Goal: Information Seeking & Learning: Find specific fact

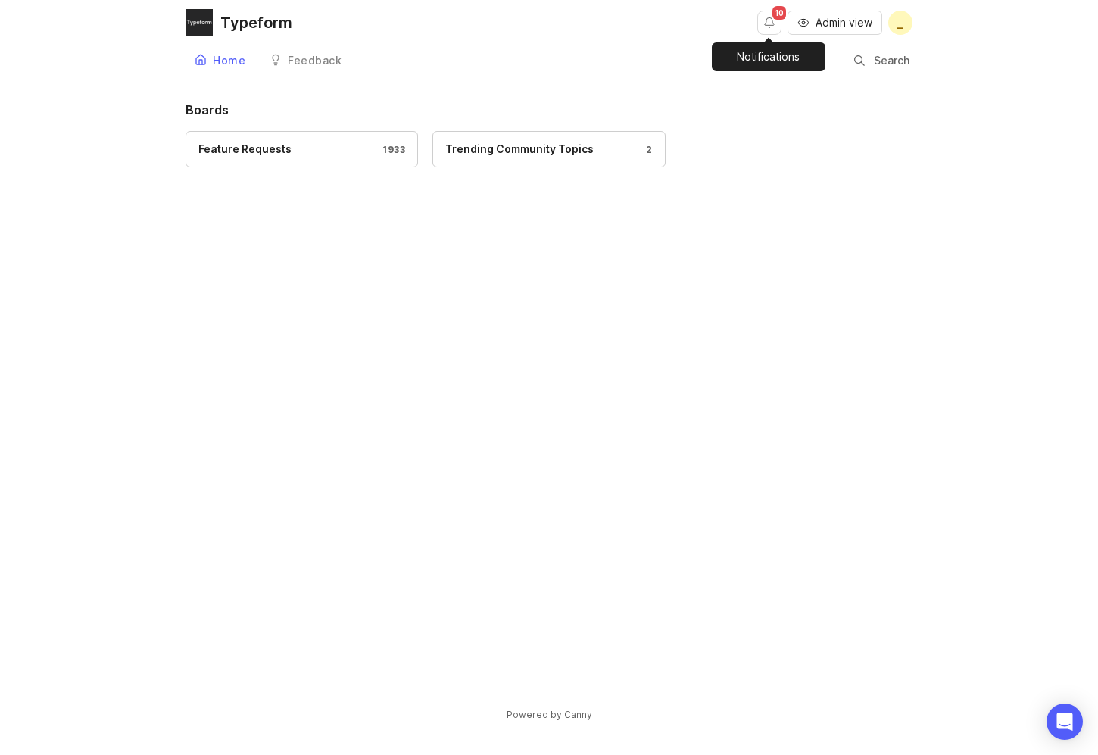
click at [758, 19] on button "Notifications" at bounding box center [769, 23] width 24 height 24
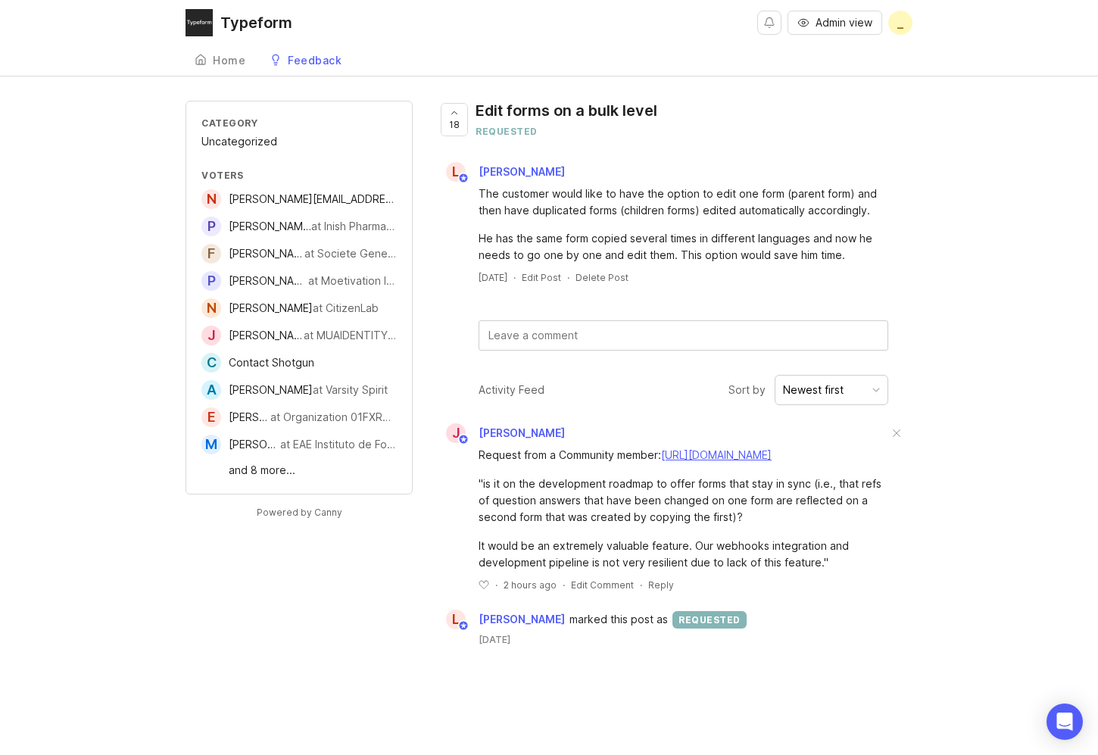
click at [236, 59] on div "Home" at bounding box center [229, 60] width 33 height 11
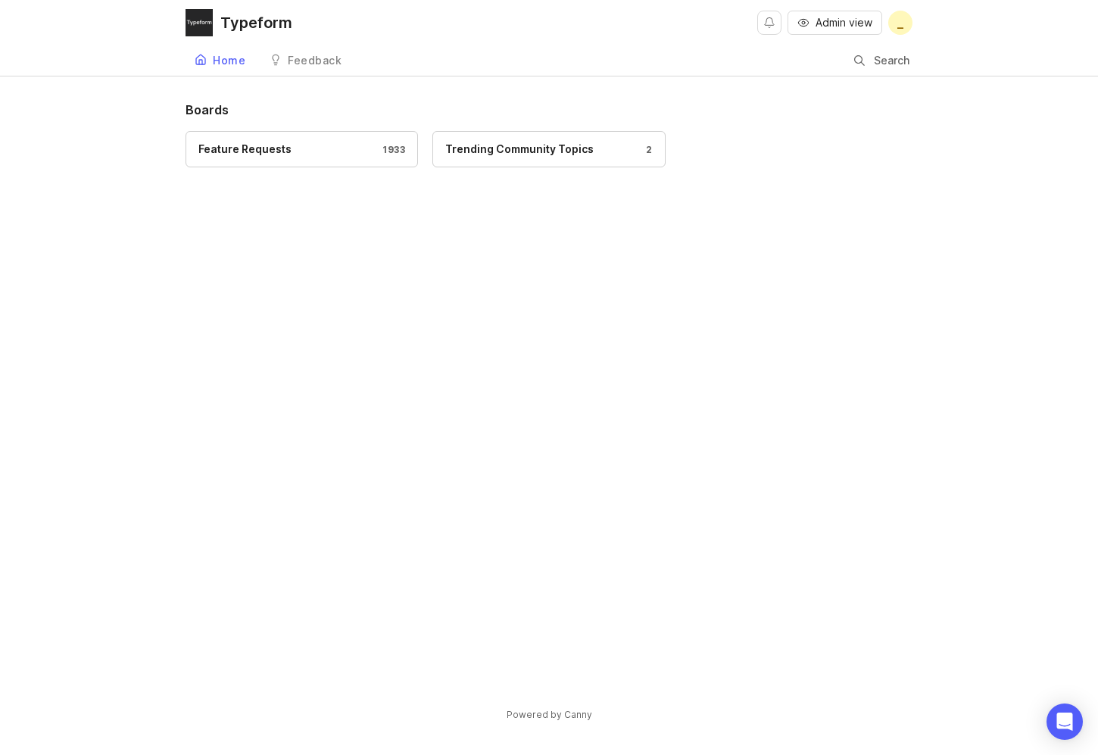
click at [858, 61] on div at bounding box center [859, 61] width 11 height 12
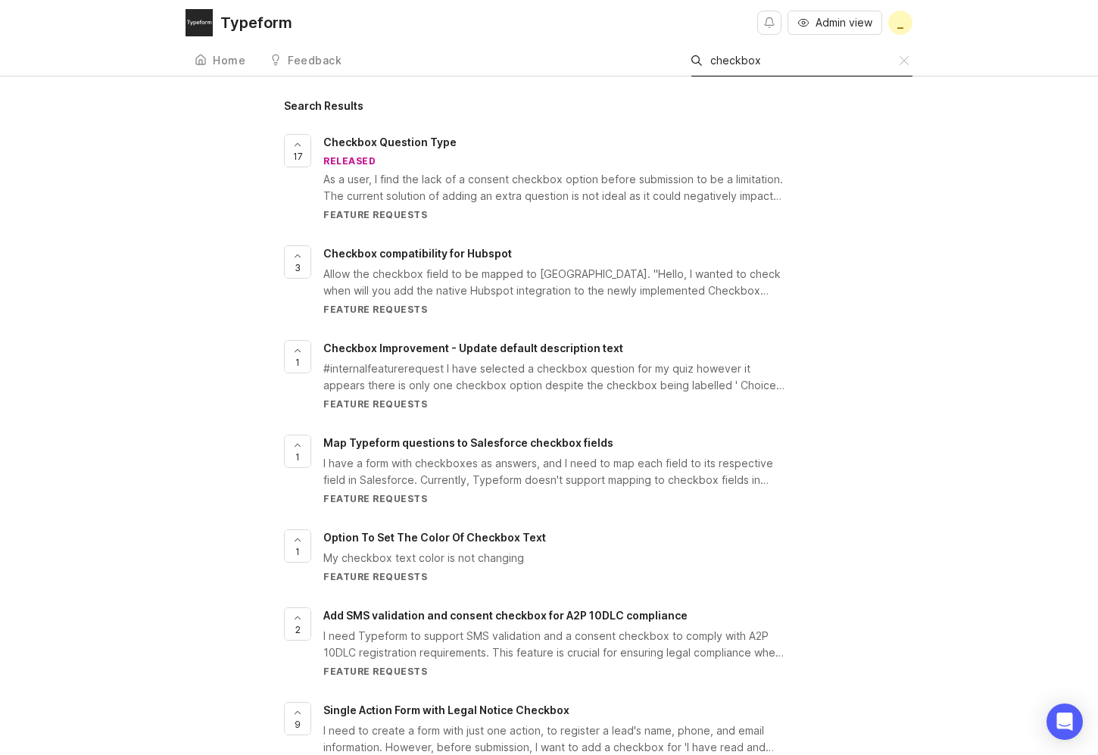
click at [768, 70] on div "Search checkbox" at bounding box center [795, 60] width 208 height 29
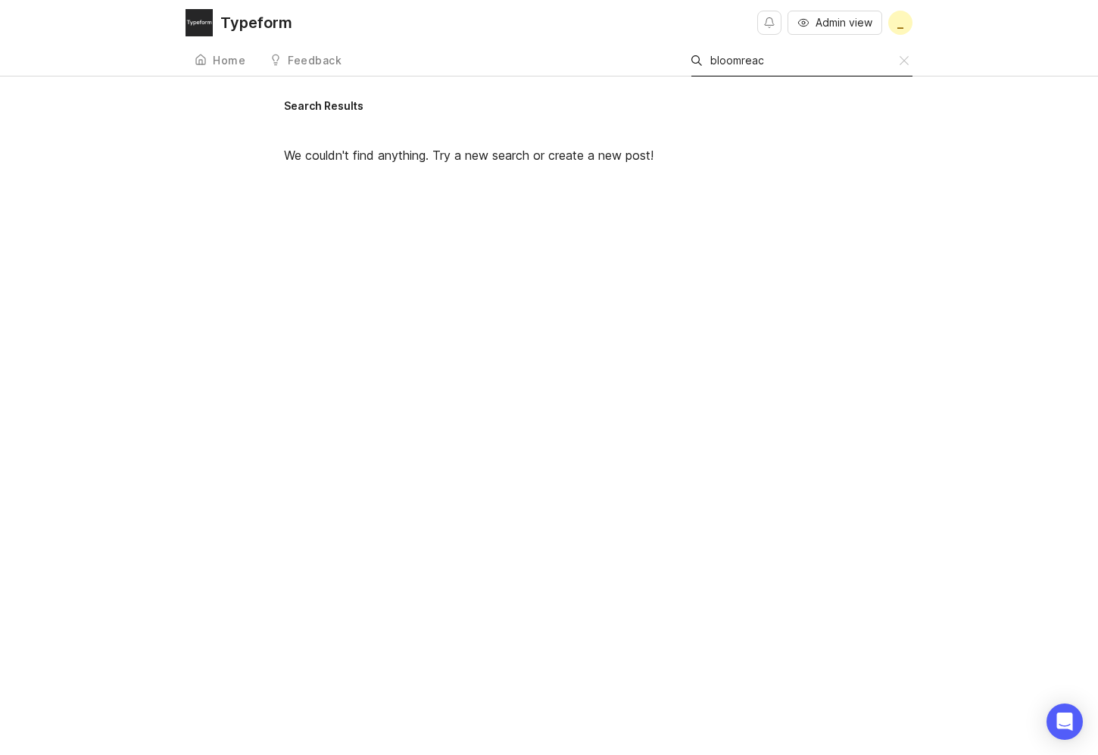
type input "bloomreach"
click at [755, 65] on input "bloom" at bounding box center [804, 60] width 189 height 17
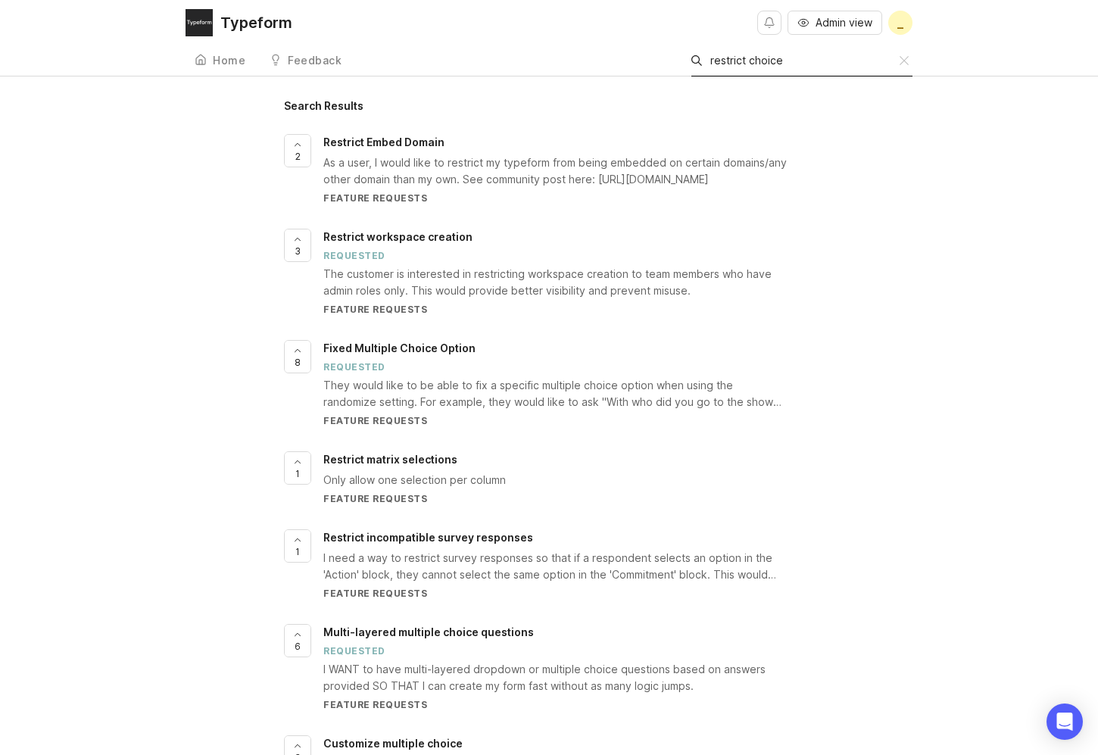
click at [815, 70] on div "Search restrict choice" at bounding box center [795, 60] width 208 height 29
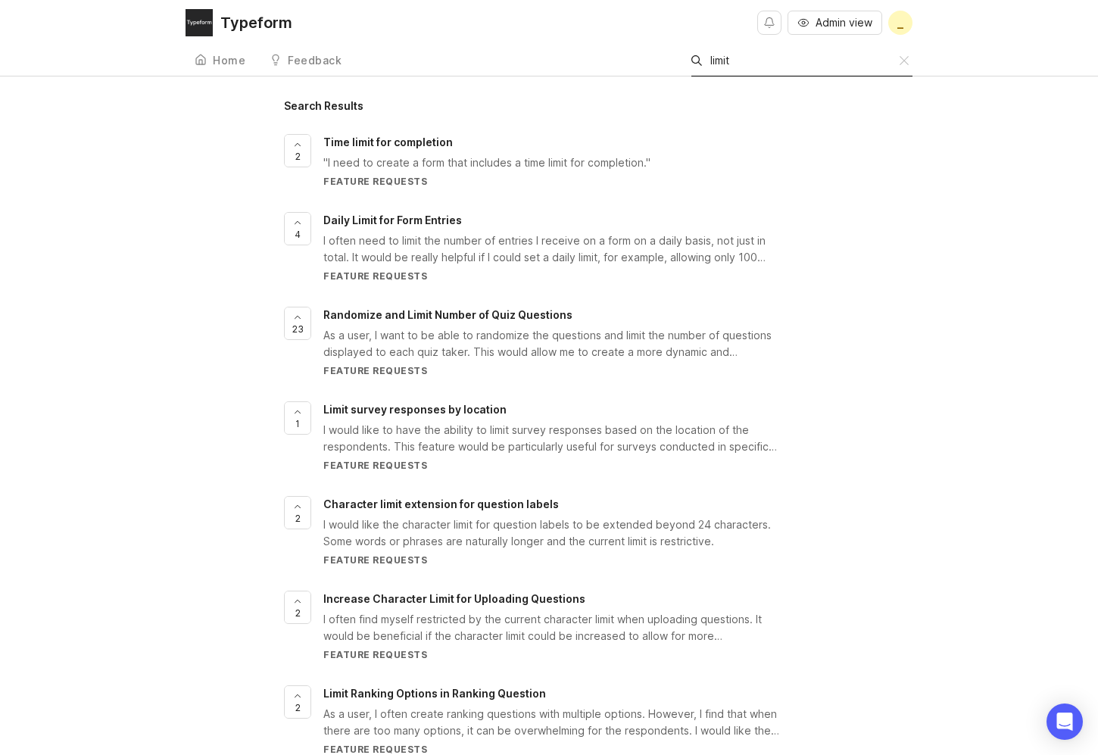
click at [772, 63] on input "limit" at bounding box center [804, 60] width 189 height 17
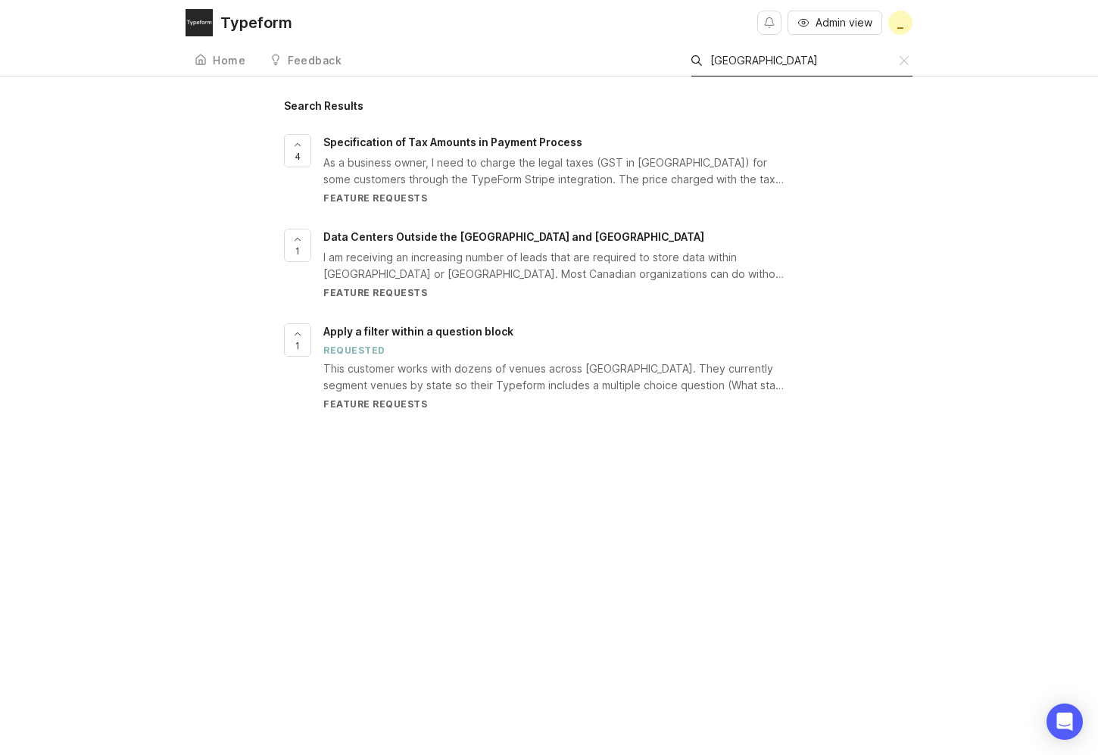
click at [737, 62] on input "[GEOGRAPHIC_DATA]" at bounding box center [804, 60] width 189 height 17
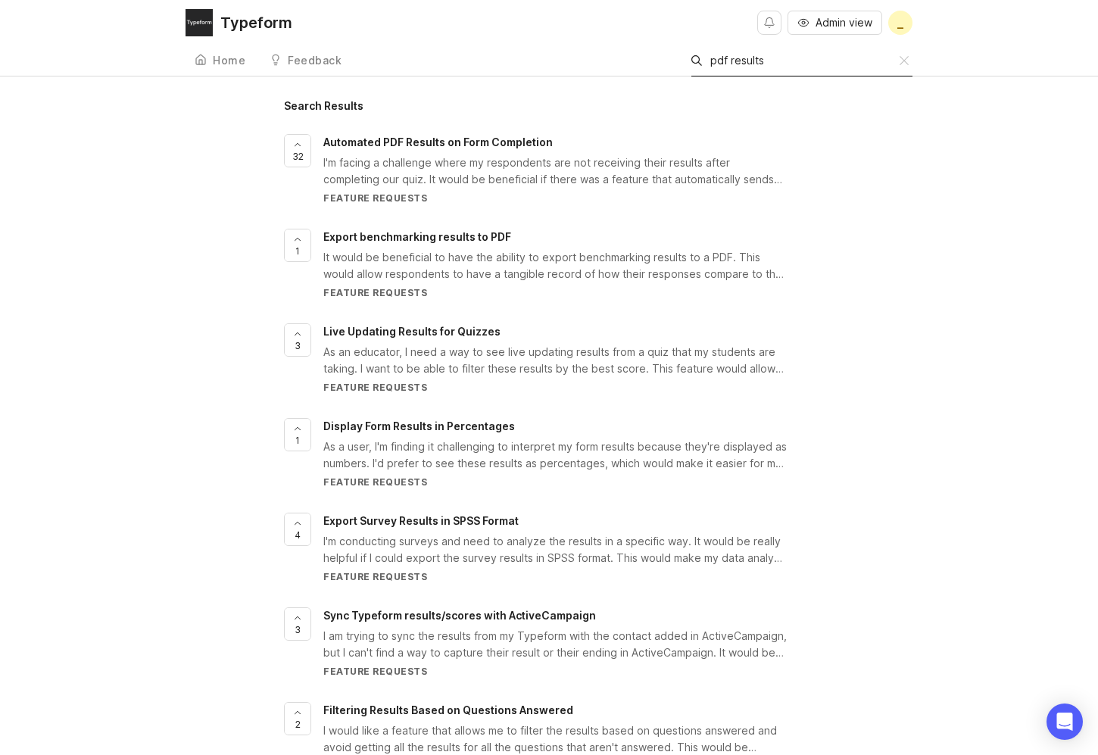
click at [805, 64] on input "pdf results" at bounding box center [804, 60] width 189 height 17
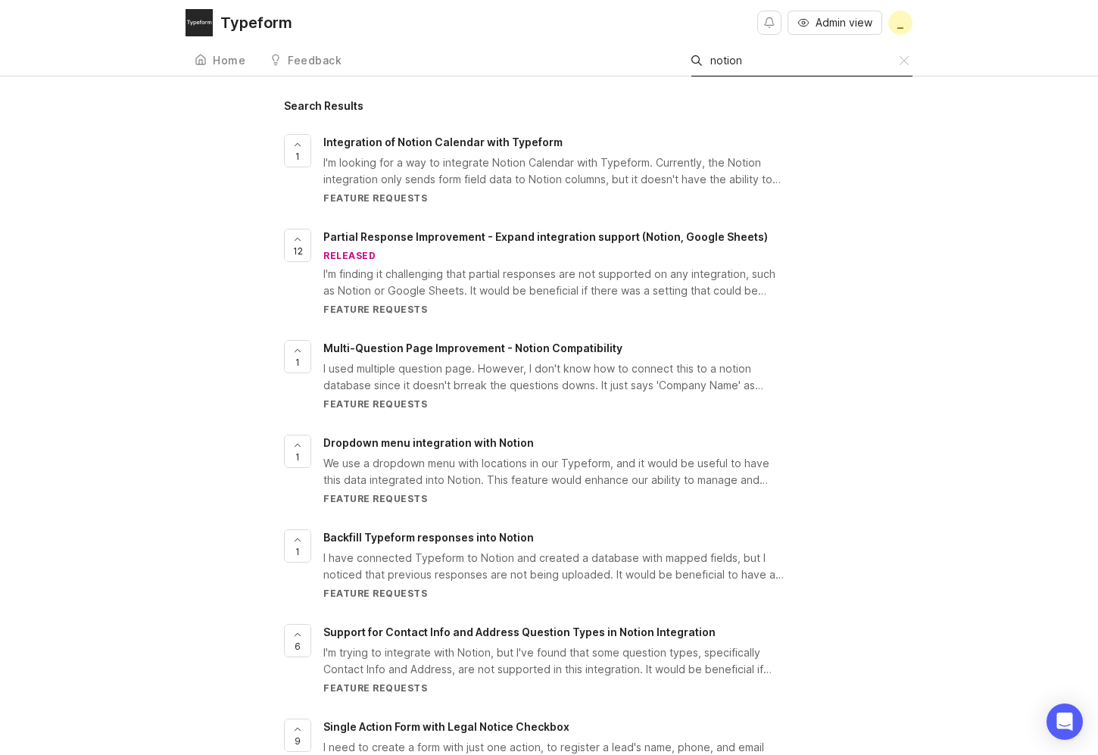
click at [783, 63] on input "notion" at bounding box center [804, 60] width 189 height 17
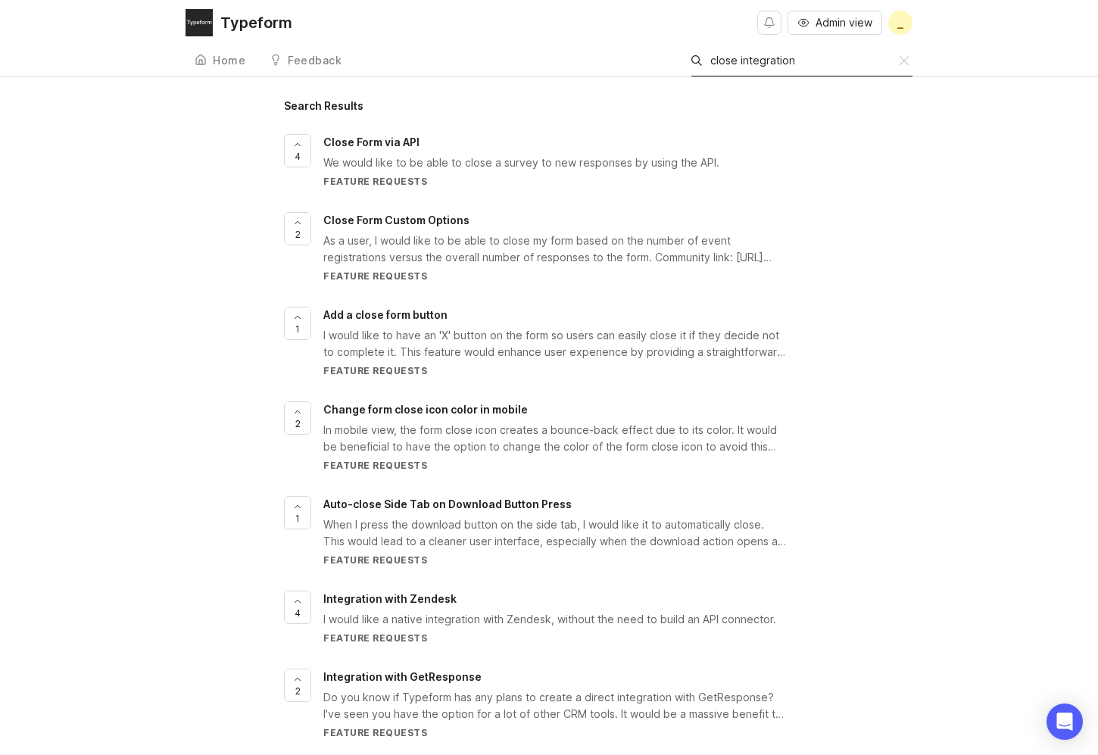
click at [731, 63] on input "close integration" at bounding box center [804, 60] width 189 height 17
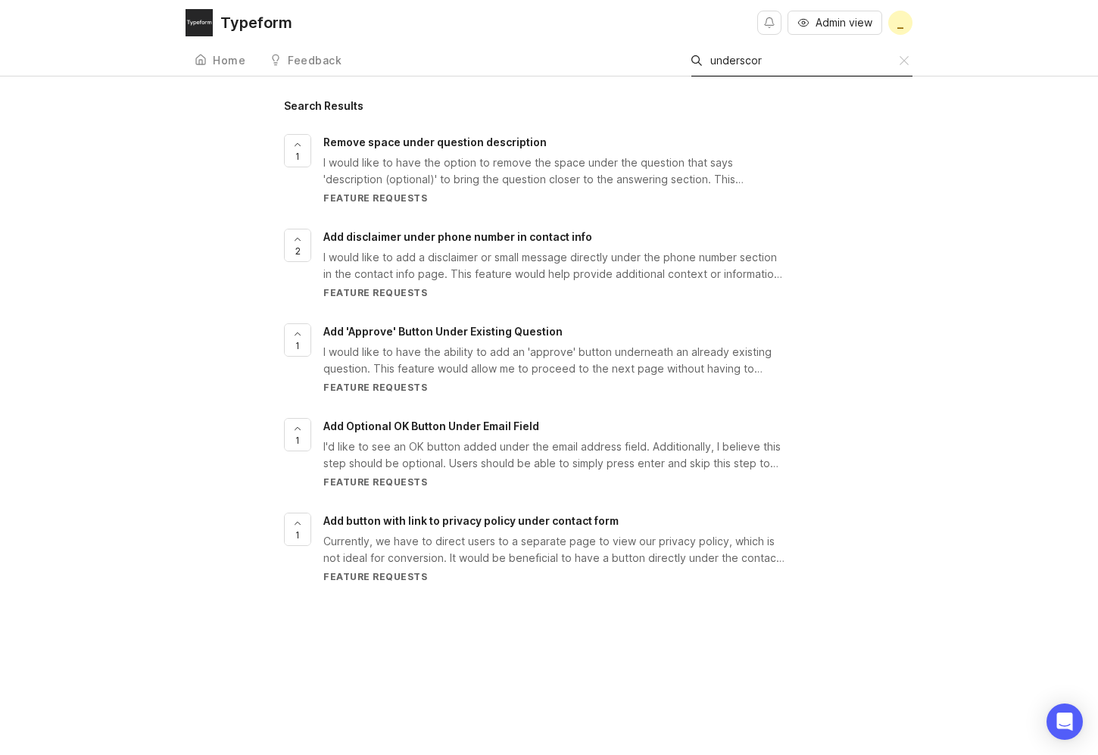
type input "underscore"
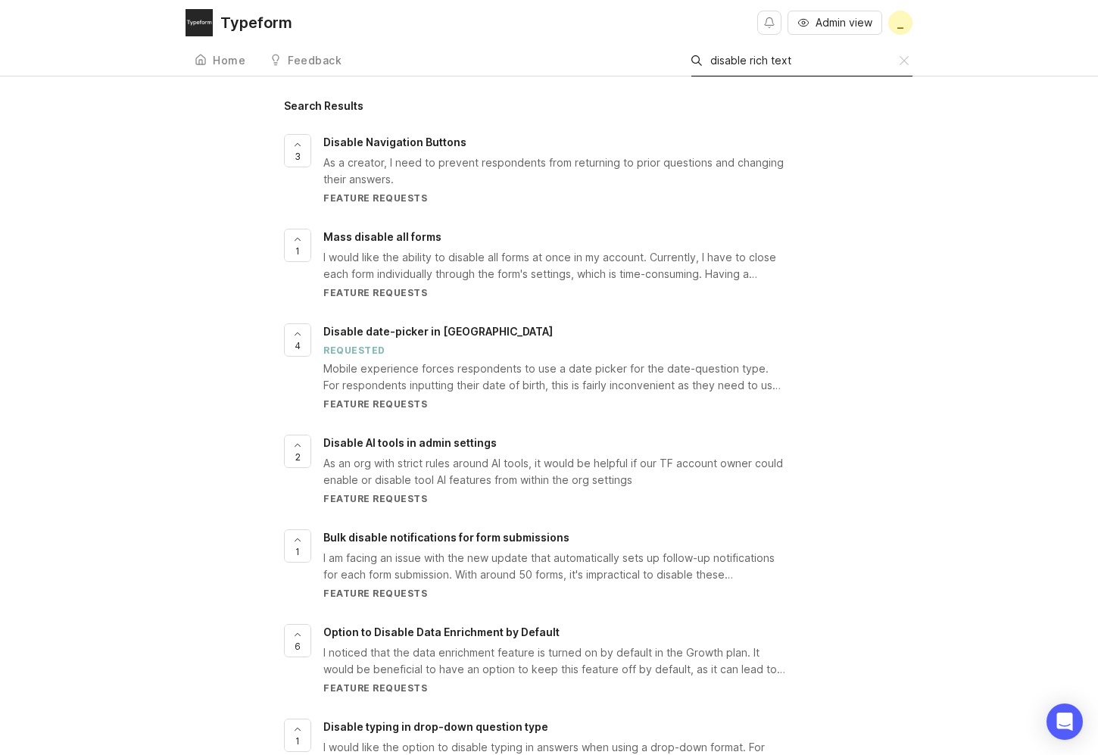
click at [759, 70] on div "Search disable rich text" at bounding box center [795, 60] width 208 height 29
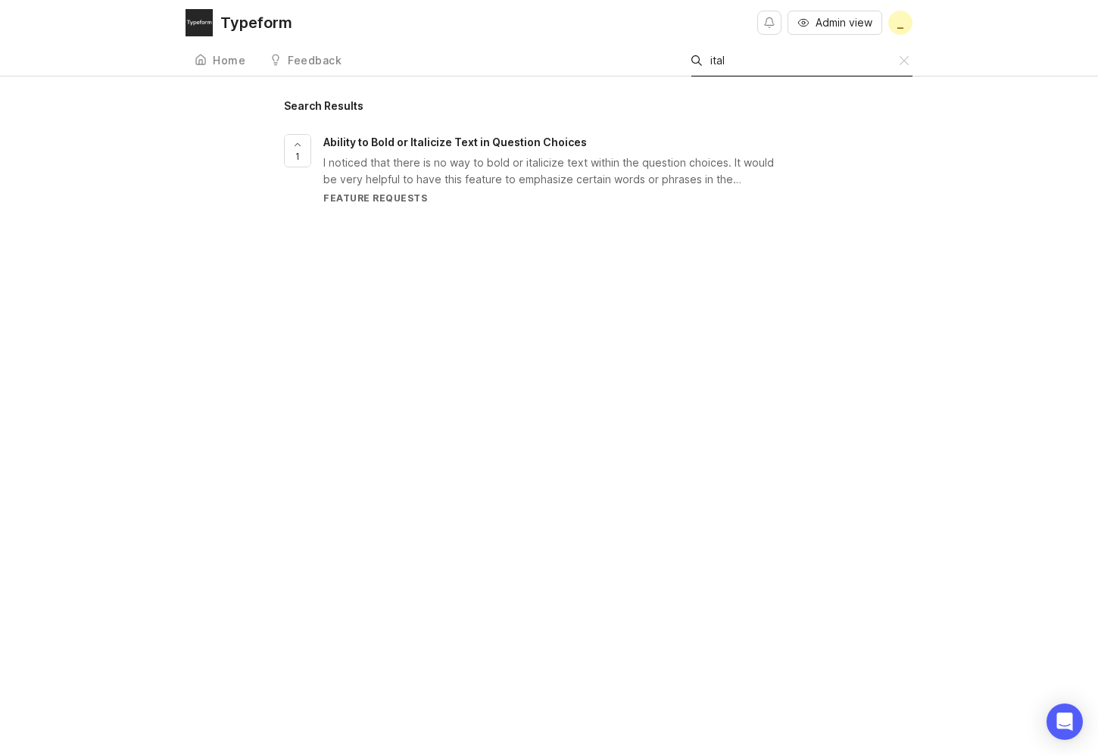
click at [750, 55] on input "ital" at bounding box center [804, 60] width 189 height 17
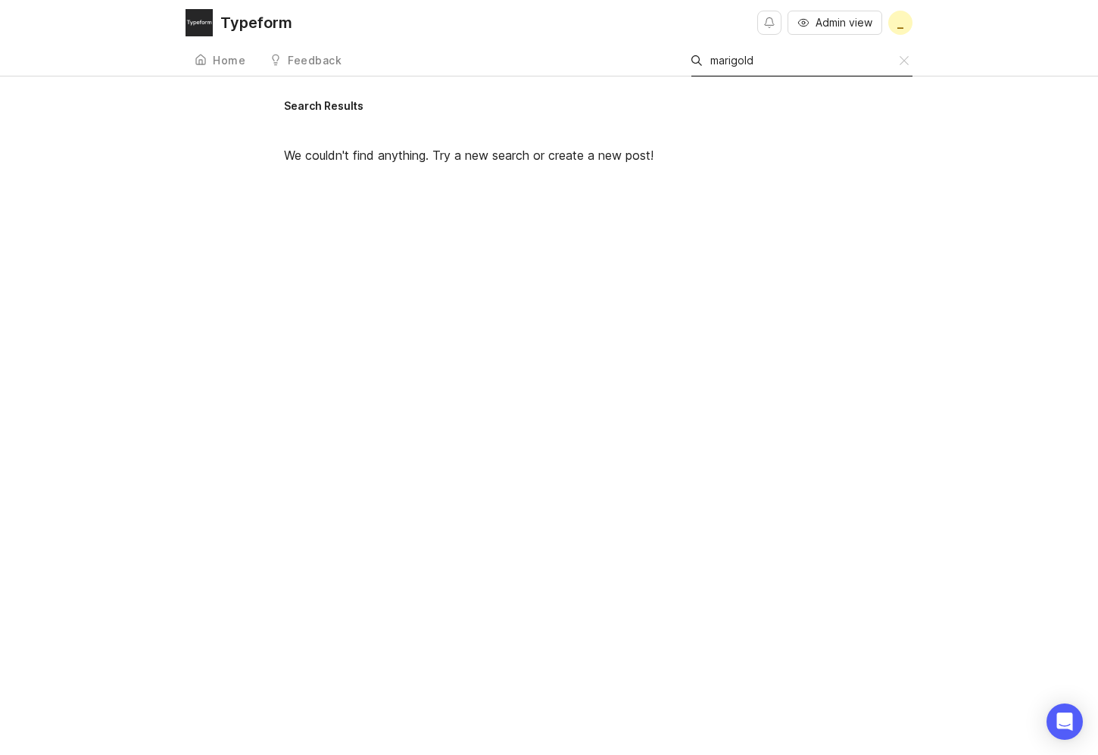
type input "marigold"
